Goal: Task Accomplishment & Management: Manage account settings

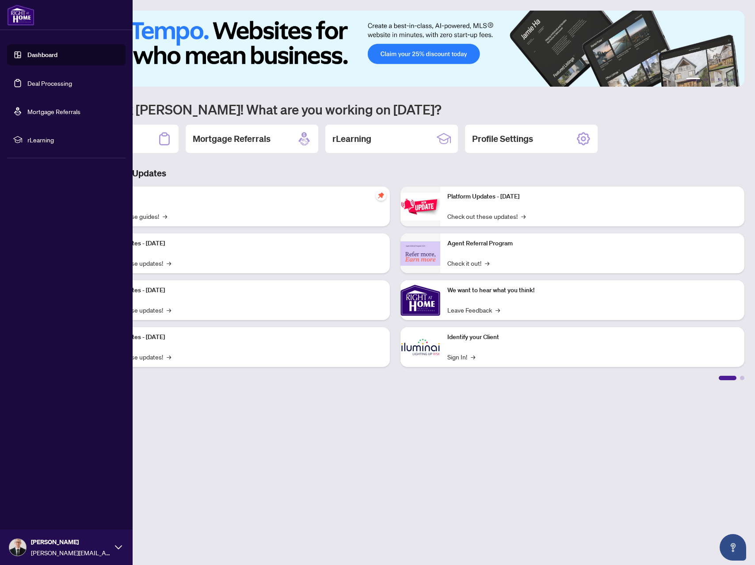
click at [27, 80] on link "Deal Processing" at bounding box center [49, 83] width 45 height 8
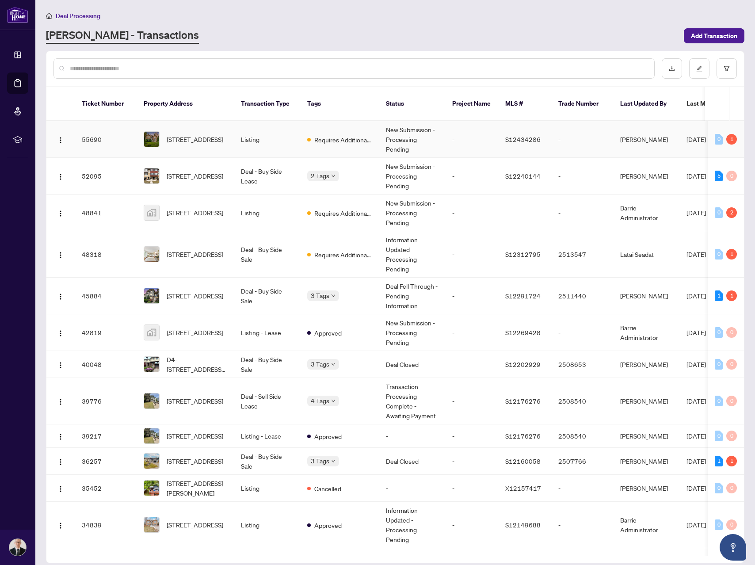
click at [376, 140] on td "Requires Additional Docs" at bounding box center [339, 139] width 79 height 37
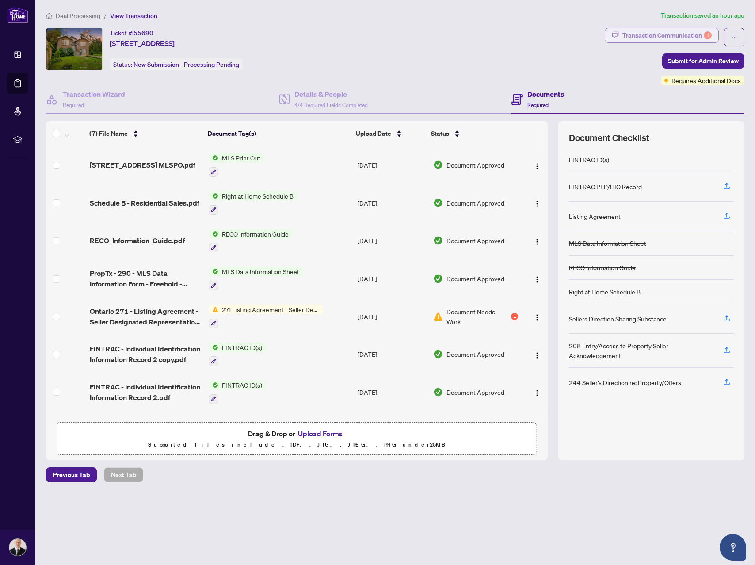
click at [672, 33] on div "Transaction Communication 1" at bounding box center [666, 35] width 89 height 14
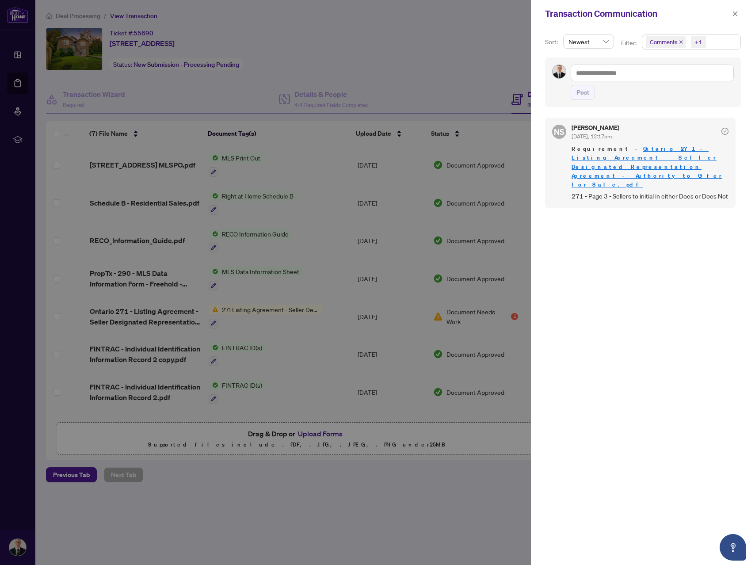
click at [476, 84] on div at bounding box center [377, 282] width 755 height 565
click at [734, 15] on icon "close" at bounding box center [735, 14] width 6 height 6
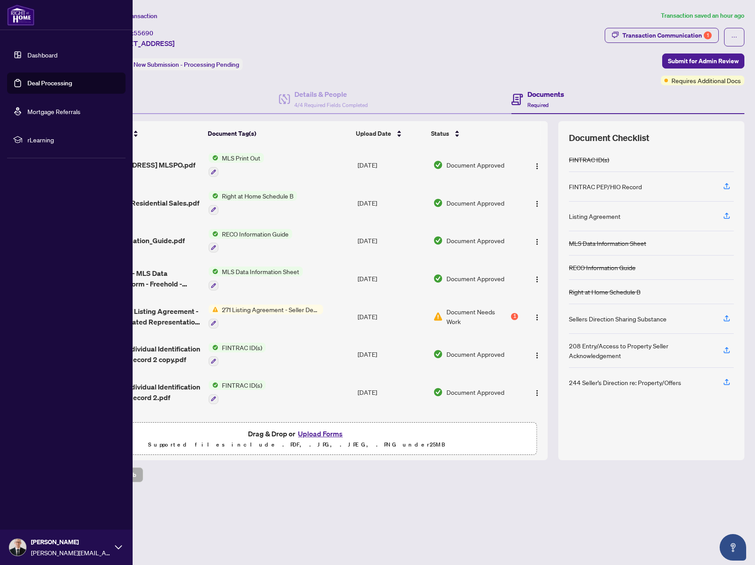
click at [49, 87] on link "Deal Processing" at bounding box center [49, 83] width 45 height 8
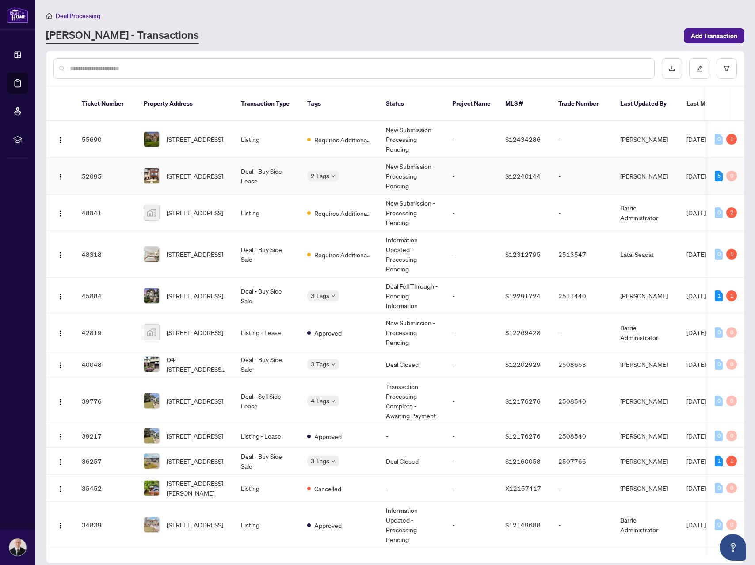
click at [361, 181] on td "2 Tags" at bounding box center [339, 176] width 79 height 37
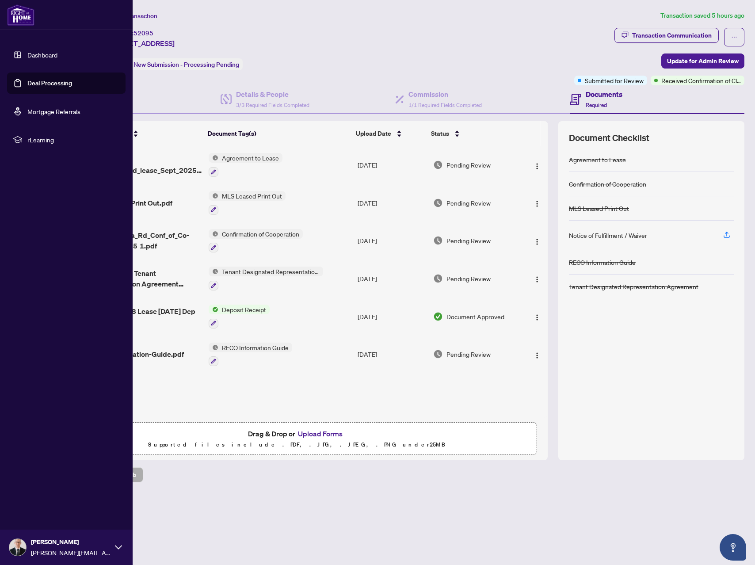
click at [53, 82] on link "Deal Processing" at bounding box center [49, 83] width 45 height 8
